Goal: Information Seeking & Learning: Learn about a topic

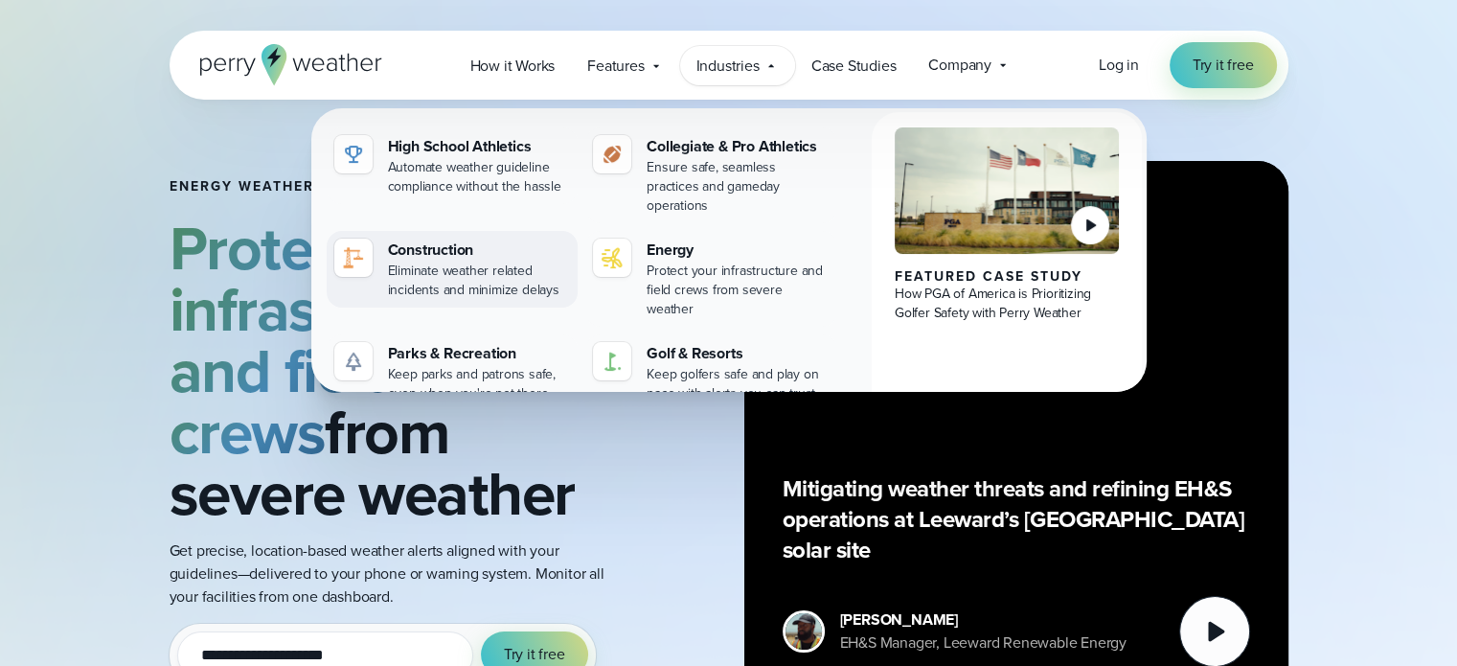
click at [458, 239] on div "Construction" at bounding box center [479, 250] width 183 height 23
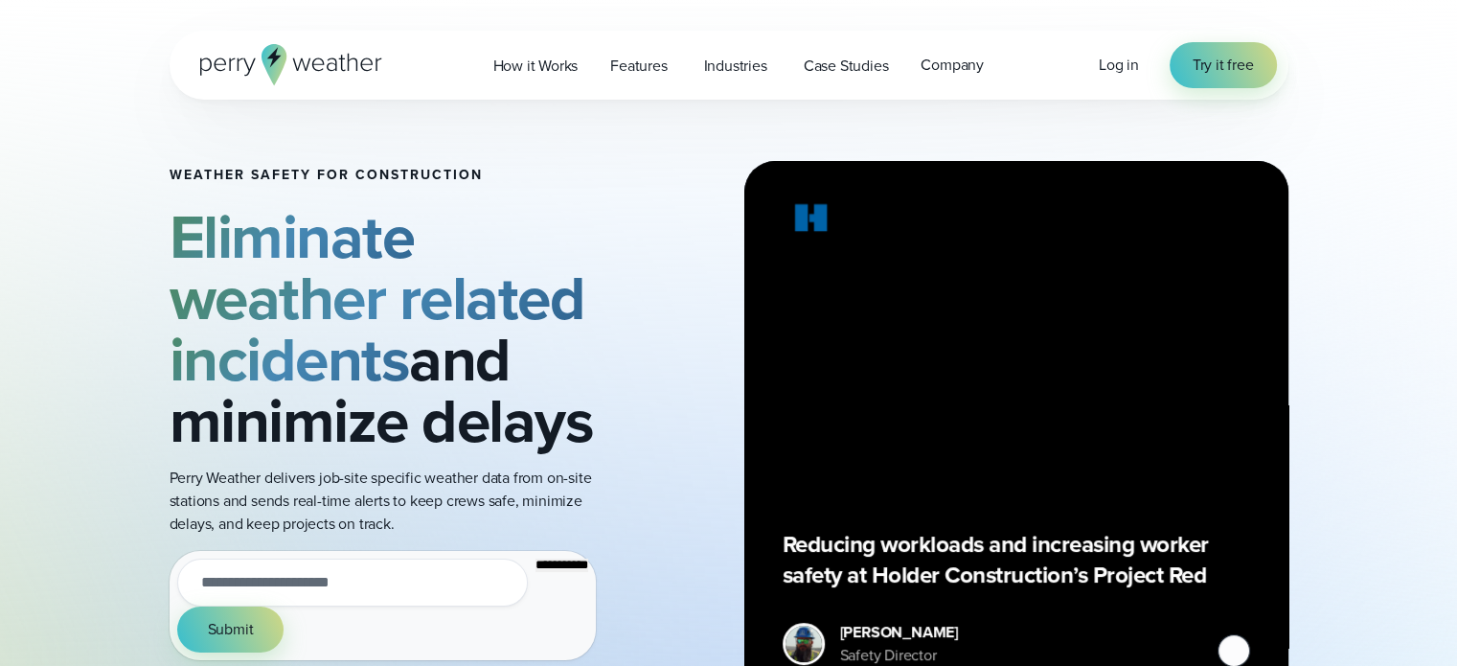
type input "**********"
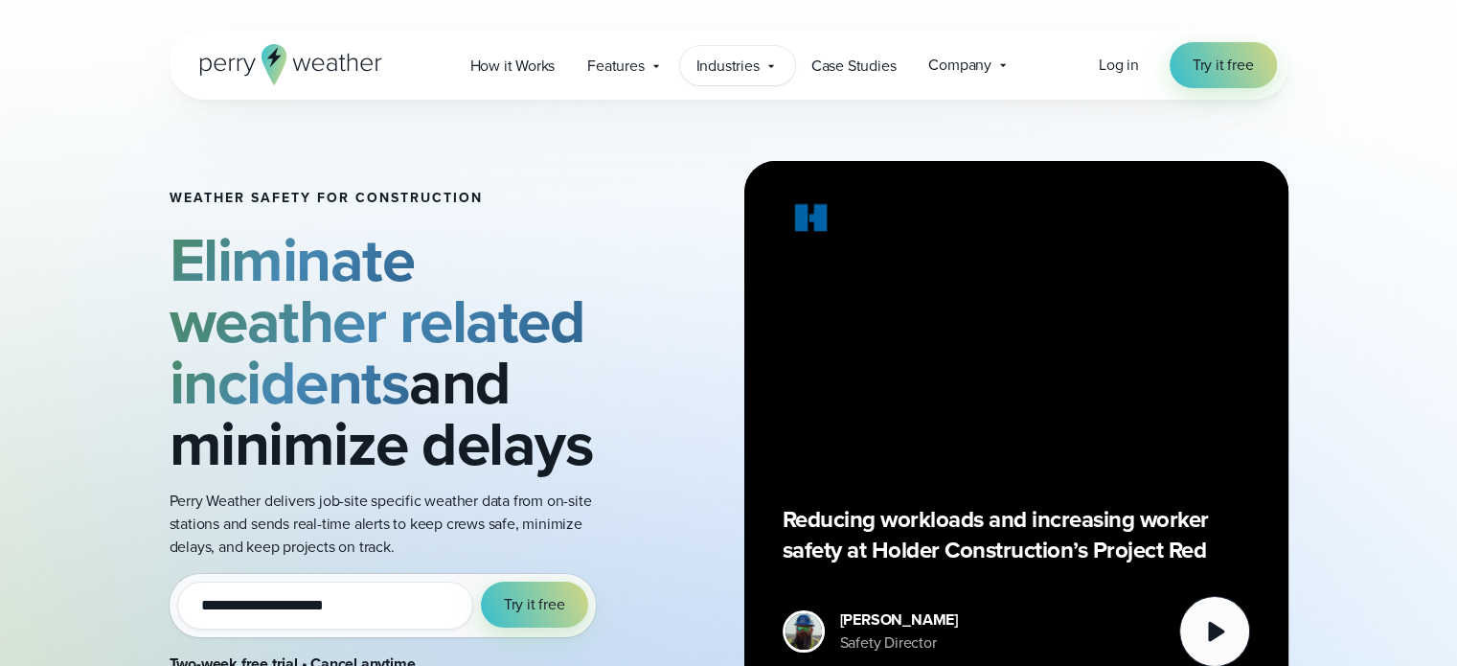
click at [713, 57] on span "Industries" at bounding box center [728, 66] width 63 height 23
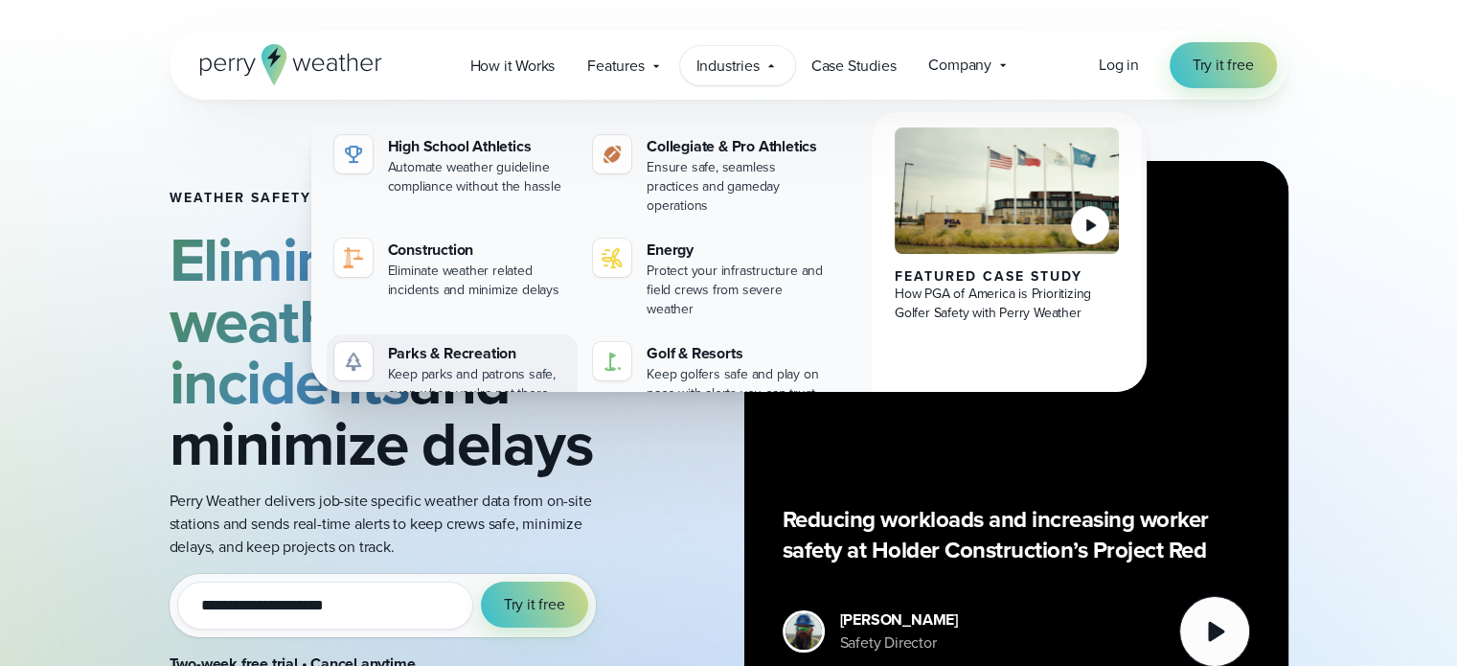
click at [448, 365] on div "Keep parks and patrons safe, even when you're not there" at bounding box center [479, 384] width 183 height 38
